Goal: Task Accomplishment & Management: Use online tool/utility

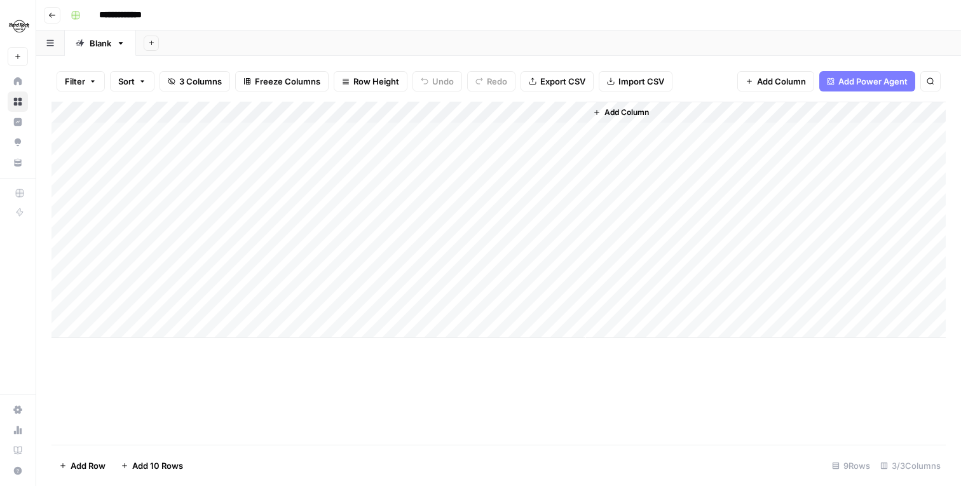
click at [576, 198] on div "Add Column" at bounding box center [498, 220] width 894 height 236
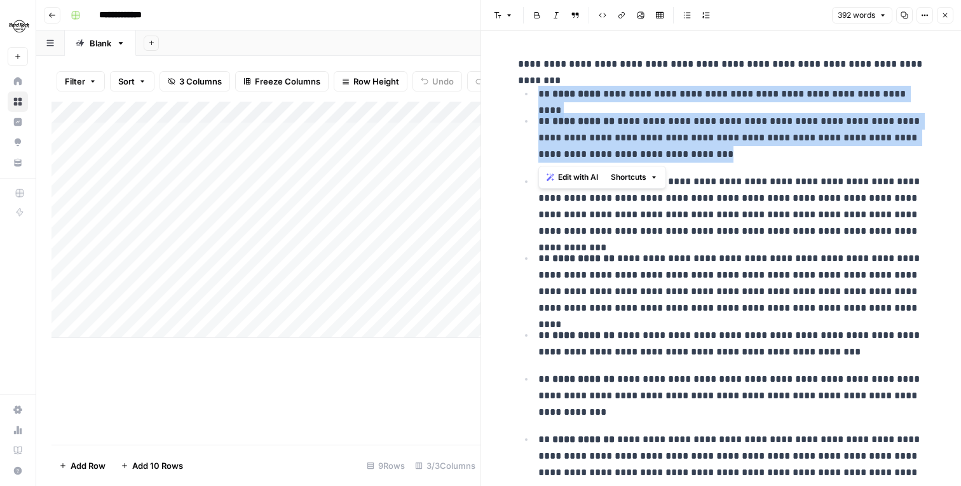
drag, startPoint x: 716, startPoint y: 158, endPoint x: 541, endPoint y: 93, distance: 186.4
click at [540, 93] on ul "**********" at bounding box center [721, 382] width 407 height 594
click at [571, 137] on p "**********" at bounding box center [731, 138] width 386 height 50
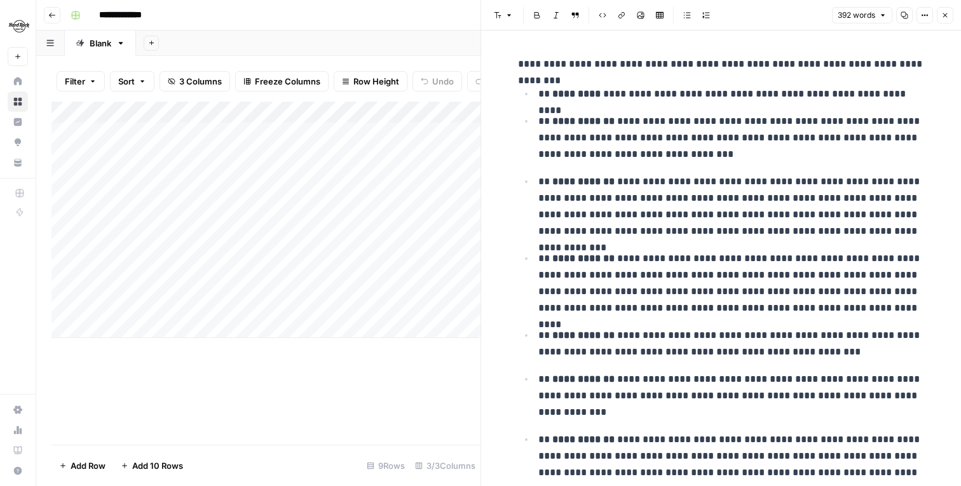
click at [411, 360] on div "Add Column" at bounding box center [265, 273] width 429 height 343
click at [943, 13] on icon "button" at bounding box center [945, 15] width 8 height 8
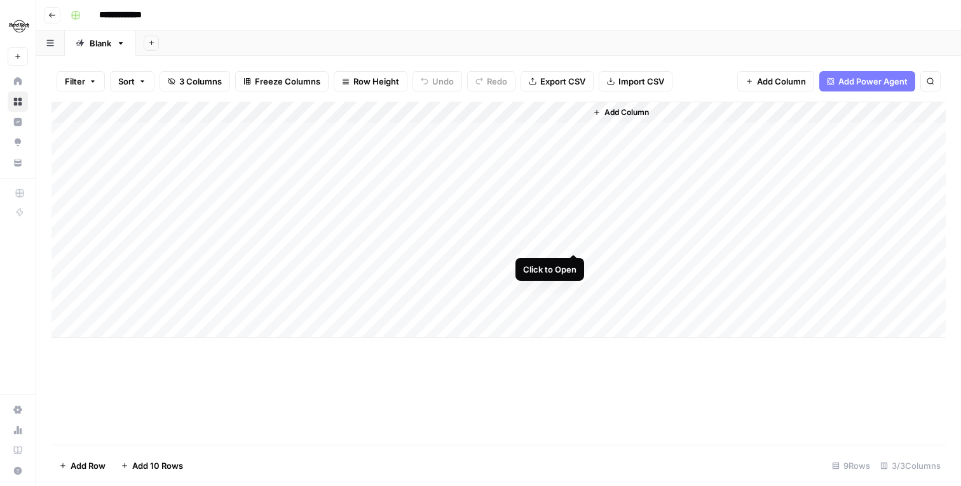
click at [570, 242] on div "Add Column" at bounding box center [498, 220] width 894 height 236
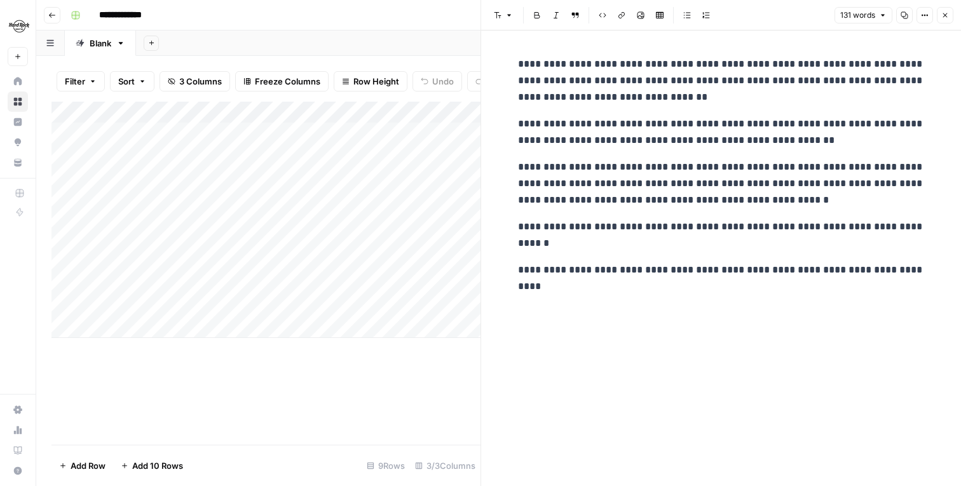
click at [941, 14] on icon "button" at bounding box center [945, 15] width 8 height 8
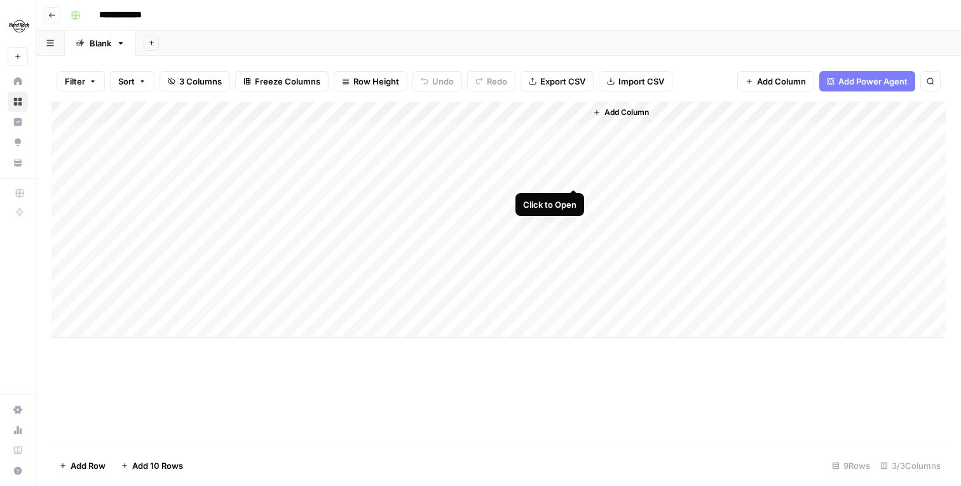
click at [572, 181] on div "Add Column" at bounding box center [498, 220] width 894 height 236
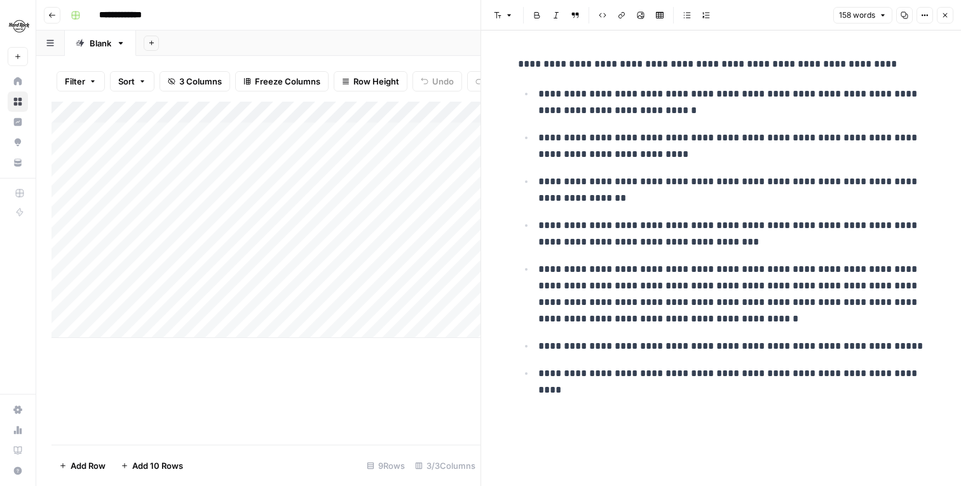
click at [943, 12] on icon "button" at bounding box center [945, 15] width 8 height 8
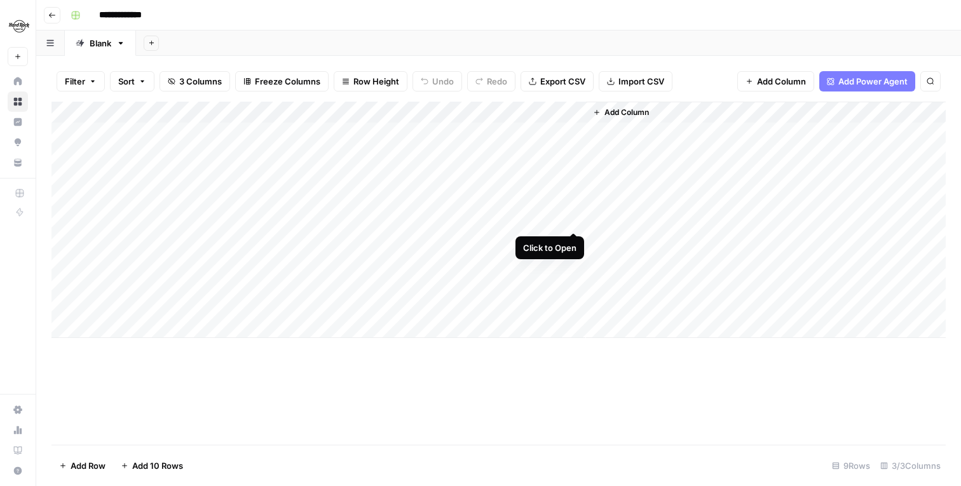
click at [572, 224] on div "Add Column" at bounding box center [498, 220] width 894 height 236
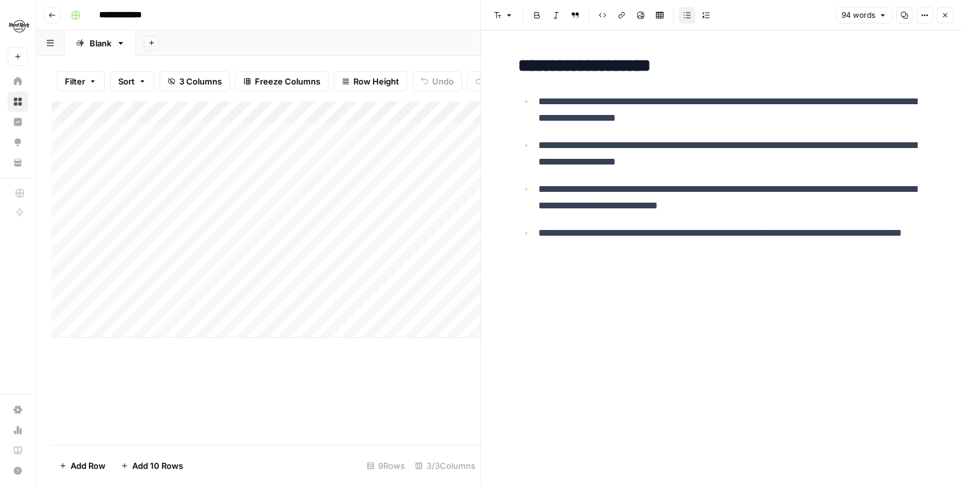
click at [433, 381] on div "Add Column" at bounding box center [265, 273] width 429 height 343
click at [943, 15] on icon "button" at bounding box center [945, 15] width 8 height 8
